Goal: Task Accomplishment & Management: Use online tool/utility

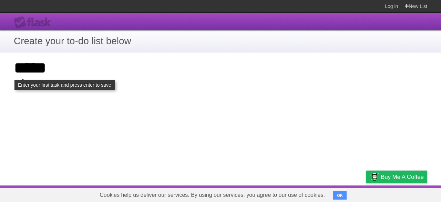
type input "*****"
click input "**********" at bounding box center [0, 0] width 0 height 0
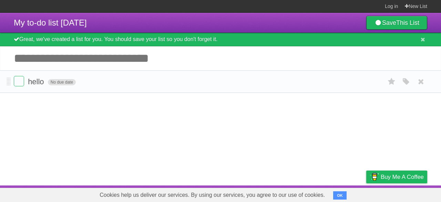
click at [69, 81] on span "No due date" at bounding box center [62, 82] width 28 height 6
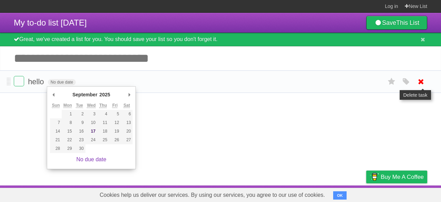
click at [420, 80] on icon at bounding box center [422, 81] width 10 height 11
